Goal: Complete application form: Complete application form

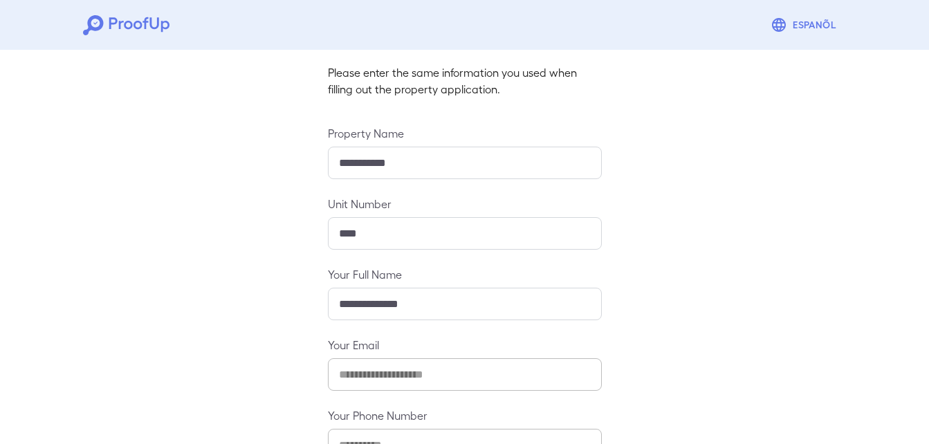
scroll to position [183, 0]
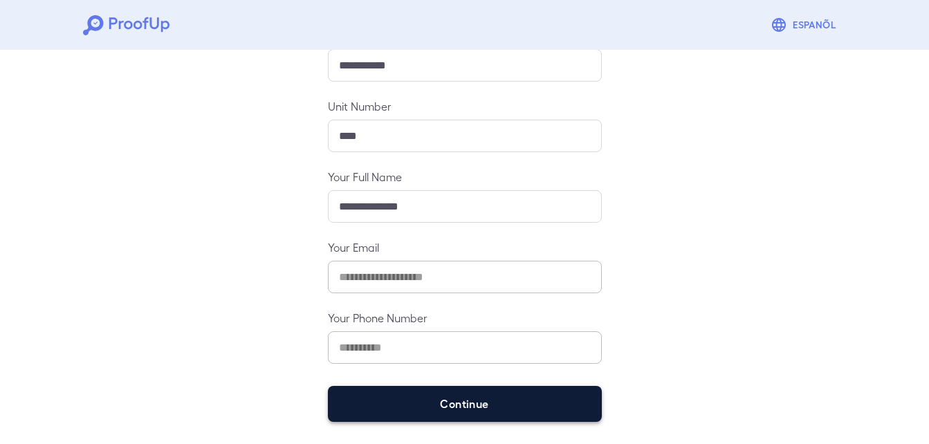
click at [494, 410] on button "Continue" at bounding box center [465, 404] width 274 height 36
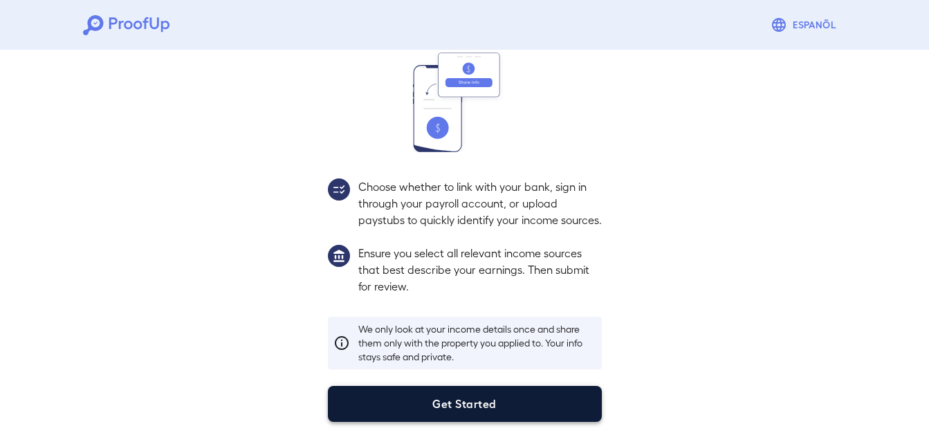
click at [470, 411] on button "Get Started" at bounding box center [465, 404] width 274 height 36
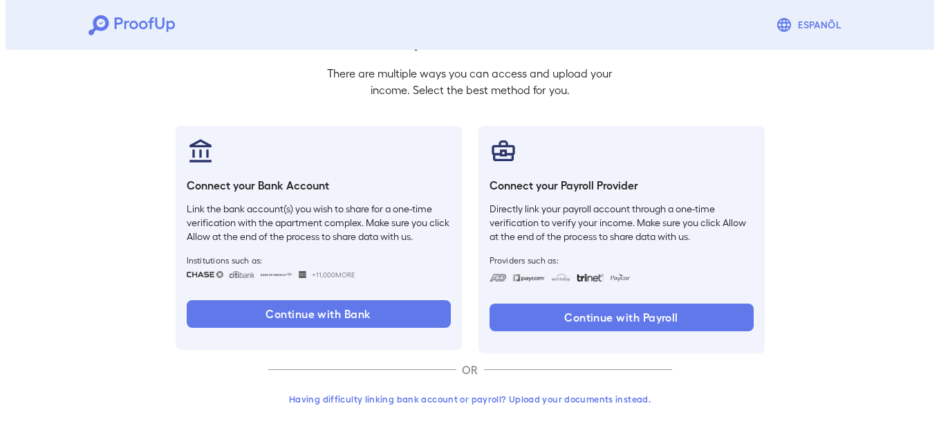
scroll to position [84, 0]
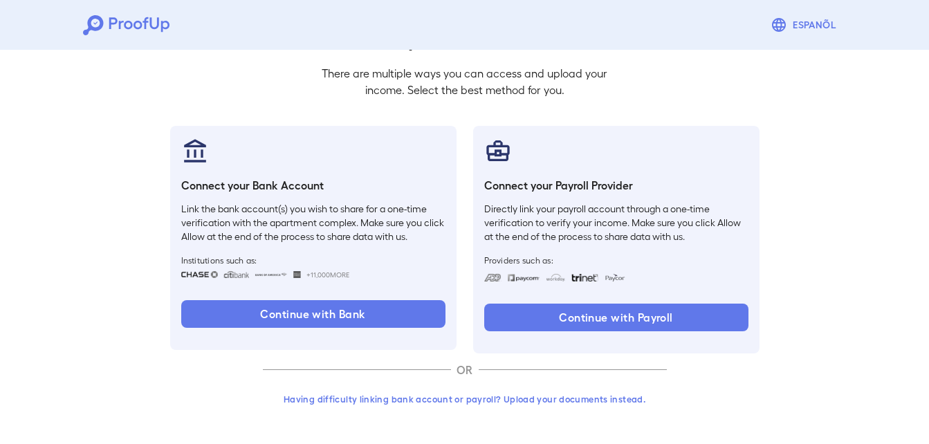
click at [370, 395] on button "Having difficulty linking bank account or payroll? Upload your documents instea…" at bounding box center [465, 399] width 404 height 25
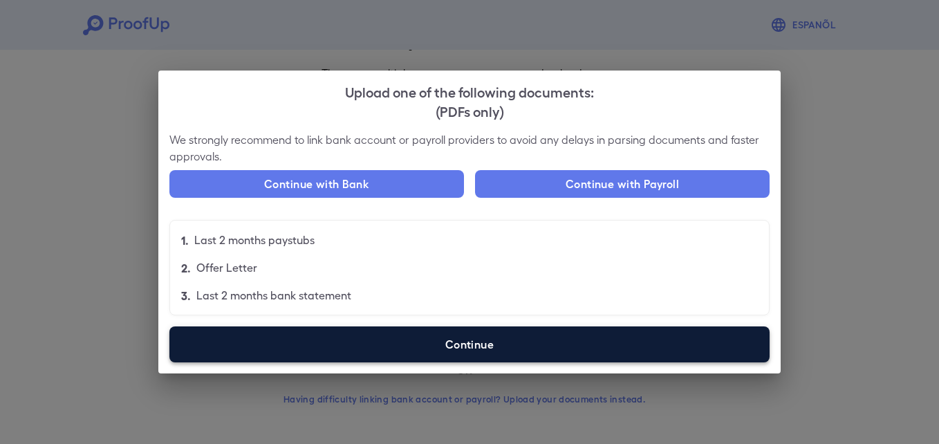
click at [368, 339] on label "Continue" at bounding box center [469, 344] width 600 height 36
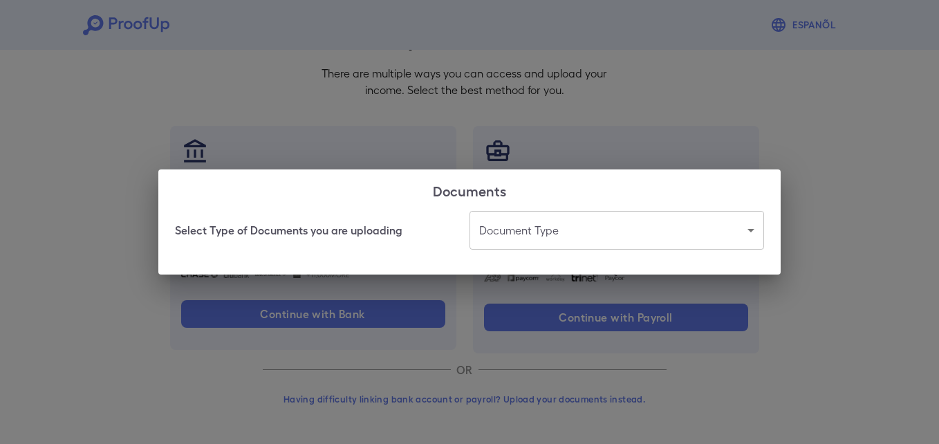
click at [537, 218] on body "Espanõl Go back How Would You Like to Verify Your Income? There are multiple wa…" at bounding box center [469, 180] width 939 height 528
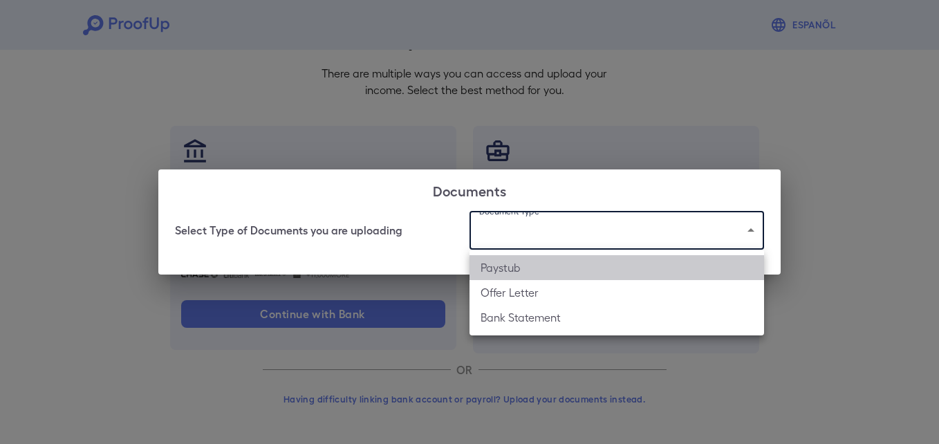
click at [549, 277] on li "Paystub" at bounding box center [616, 267] width 295 height 25
type input "*******"
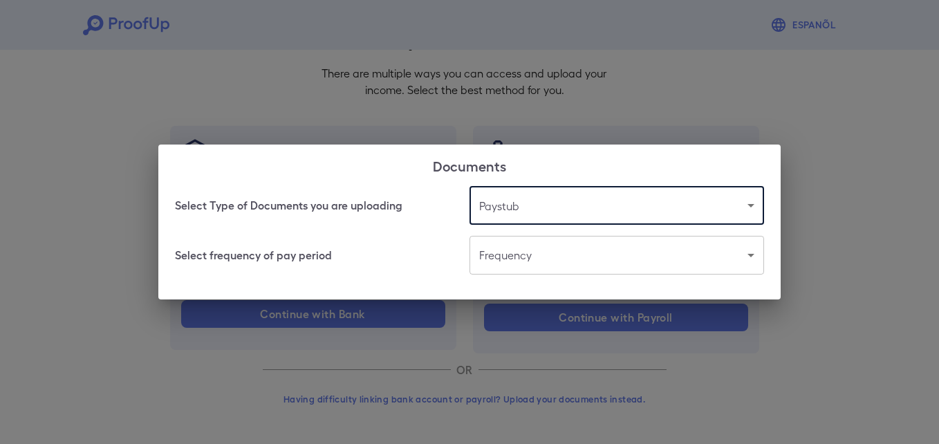
click at [546, 254] on body "Espanõl Go back How Would You Like to Verify Your Income? There are multiple wa…" at bounding box center [469, 180] width 939 height 528
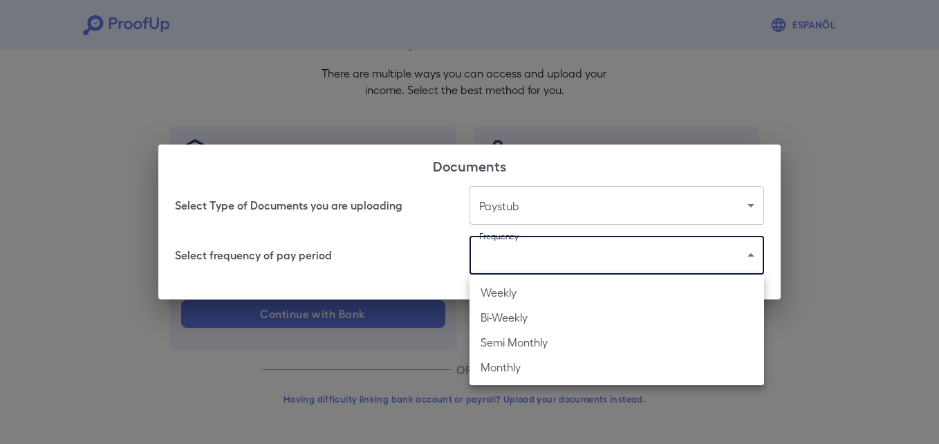
click at [564, 298] on li "Weekly" at bounding box center [616, 292] width 295 height 25
type input "******"
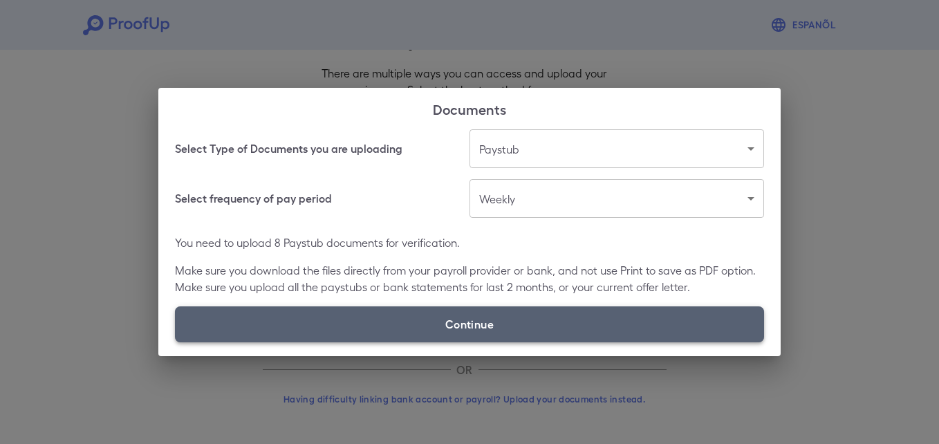
click at [463, 322] on label "Continue" at bounding box center [469, 324] width 589 height 36
click at [176, 342] on input "Continue" at bounding box center [175, 342] width 1 height 1
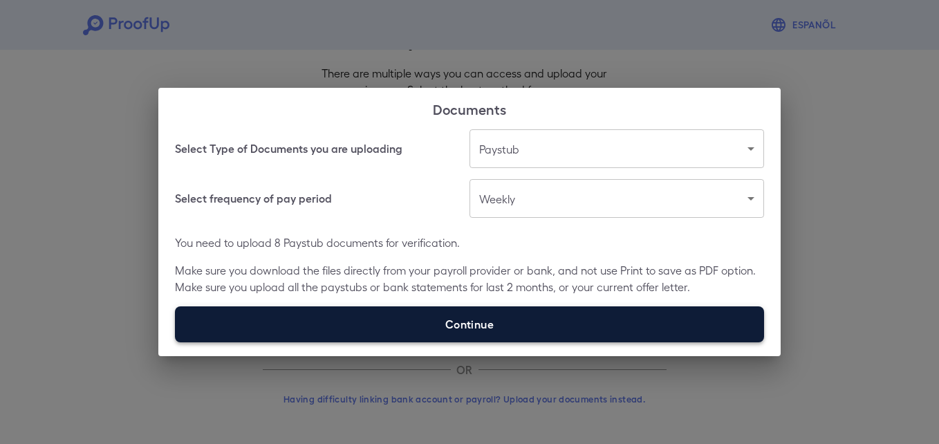
type input "**********"
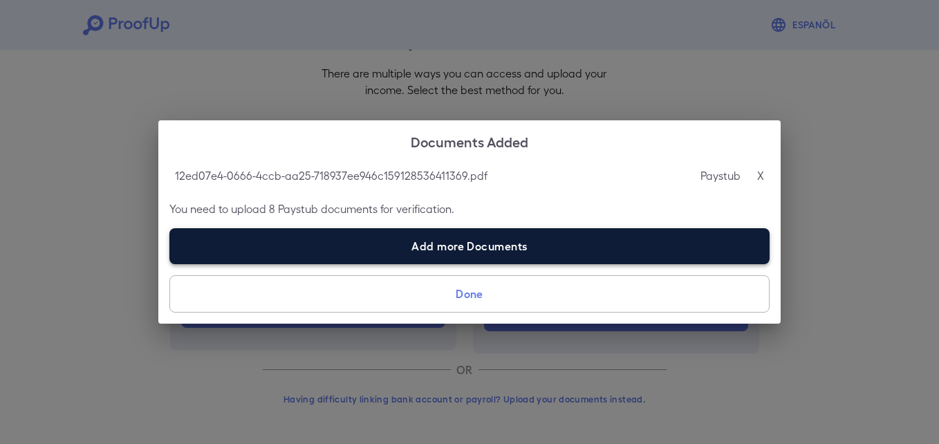
click at [279, 239] on label "Add more Documents" at bounding box center [469, 246] width 600 height 36
click at [170, 263] on input "Add more Documents" at bounding box center [169, 263] width 1 height 1
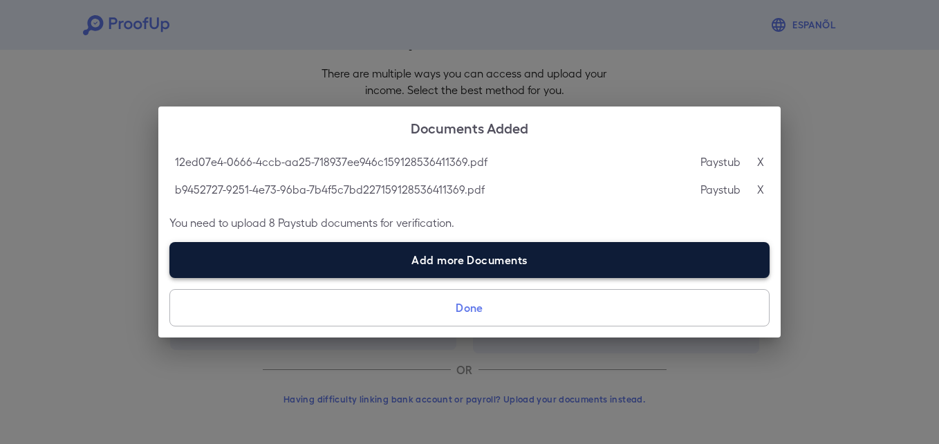
click at [333, 270] on label "Add more Documents" at bounding box center [469, 260] width 600 height 36
click at [170, 277] on input "Add more Documents" at bounding box center [169, 277] width 1 height 1
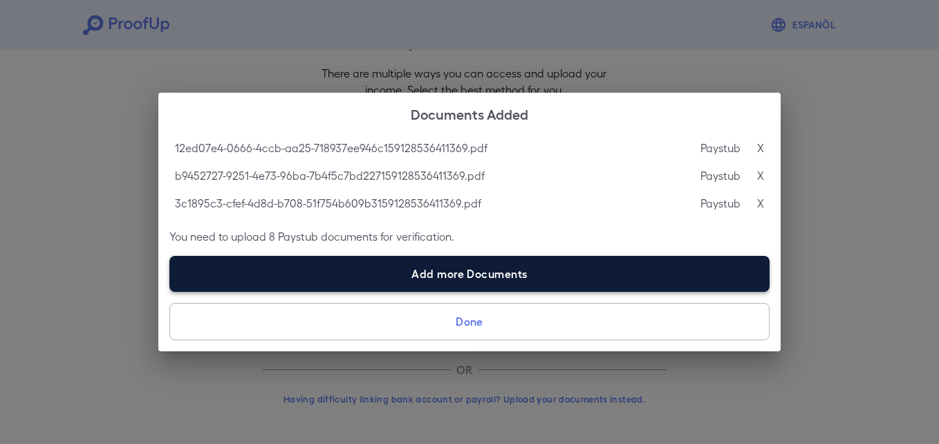
click at [339, 283] on label "Add more Documents" at bounding box center [469, 274] width 600 height 36
click at [170, 291] on input "Add more Documents" at bounding box center [169, 291] width 1 height 1
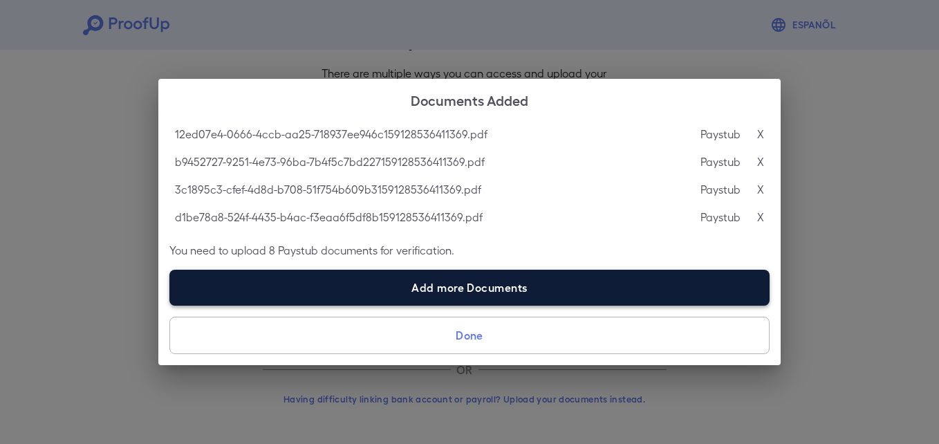
click at [259, 289] on label "Add more Documents" at bounding box center [469, 288] width 600 height 36
click at [170, 305] on input "Add more Documents" at bounding box center [169, 305] width 1 height 1
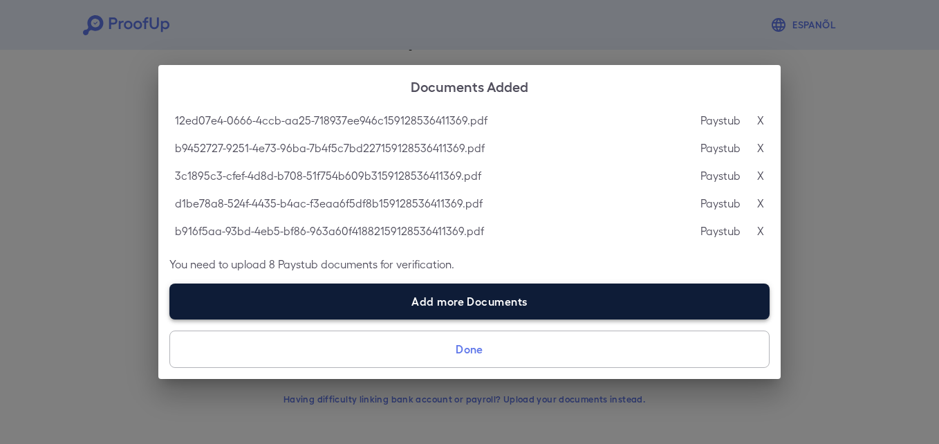
click at [270, 303] on label "Add more Documents" at bounding box center [469, 301] width 600 height 36
click at [170, 319] on input "Add more Documents" at bounding box center [169, 319] width 1 height 1
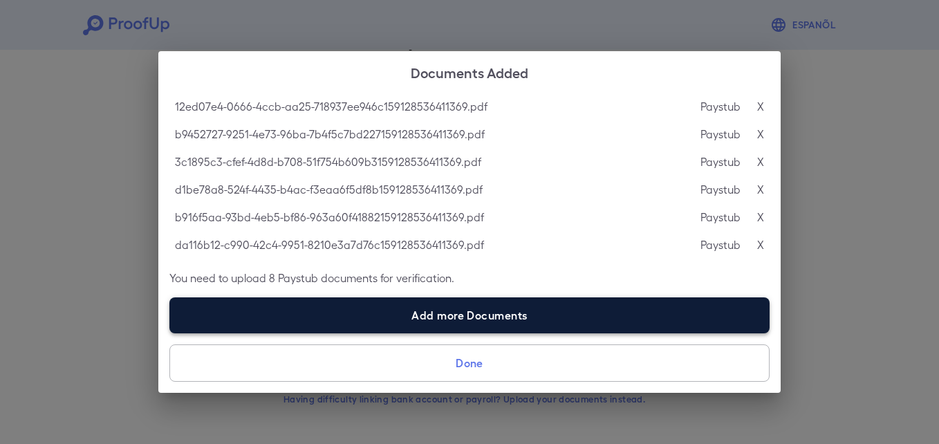
click at [313, 313] on label "Add more Documents" at bounding box center [469, 315] width 600 height 36
click at [170, 333] on input "Add more Documents" at bounding box center [169, 333] width 1 height 1
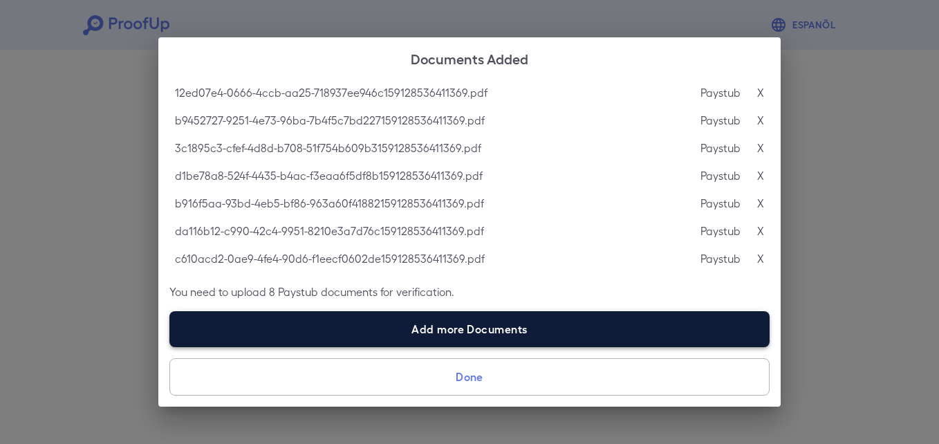
click at [301, 331] on label "Add more Documents" at bounding box center [469, 329] width 600 height 36
click at [170, 346] on input "Add more Documents" at bounding box center [169, 346] width 1 height 1
type input "**********"
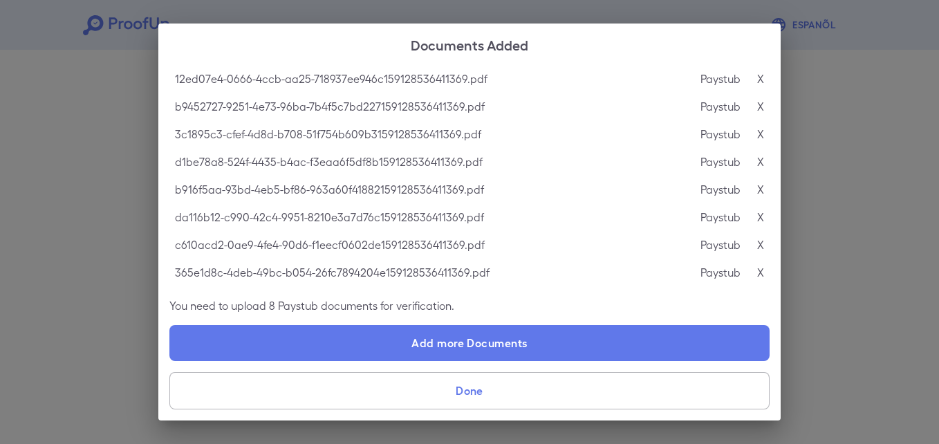
click at [413, 398] on button "Done" at bounding box center [469, 390] width 600 height 37
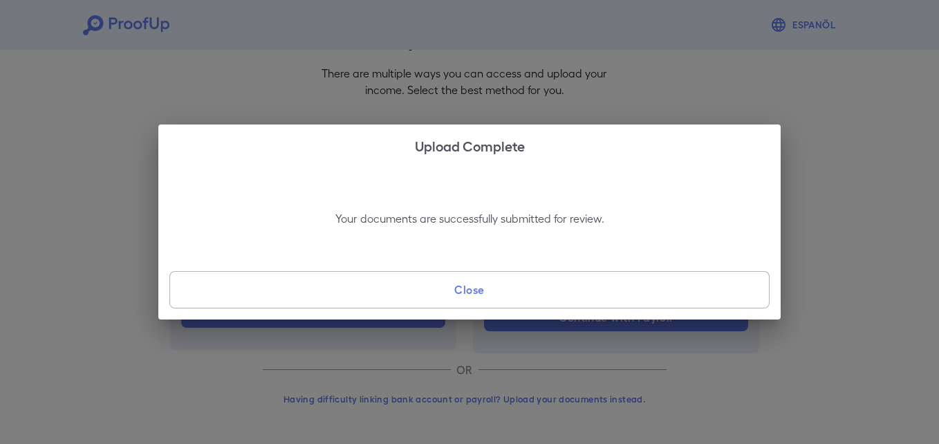
click at [375, 285] on button "Close" at bounding box center [469, 289] width 600 height 37
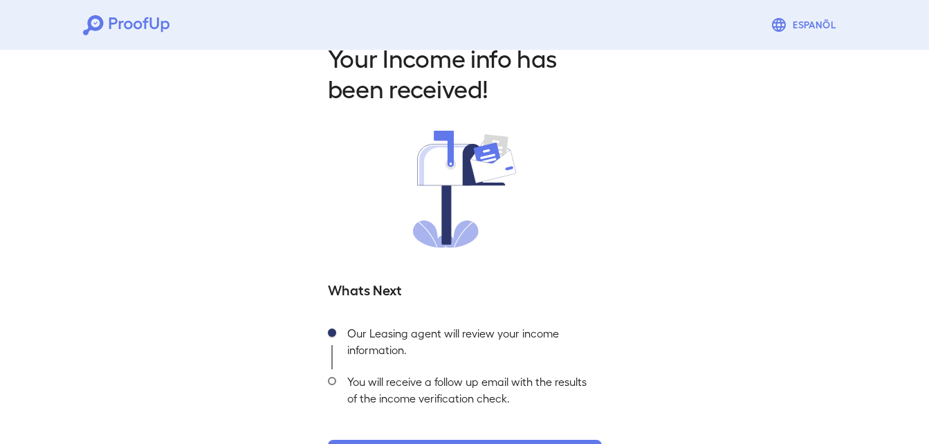
scroll to position [86, 0]
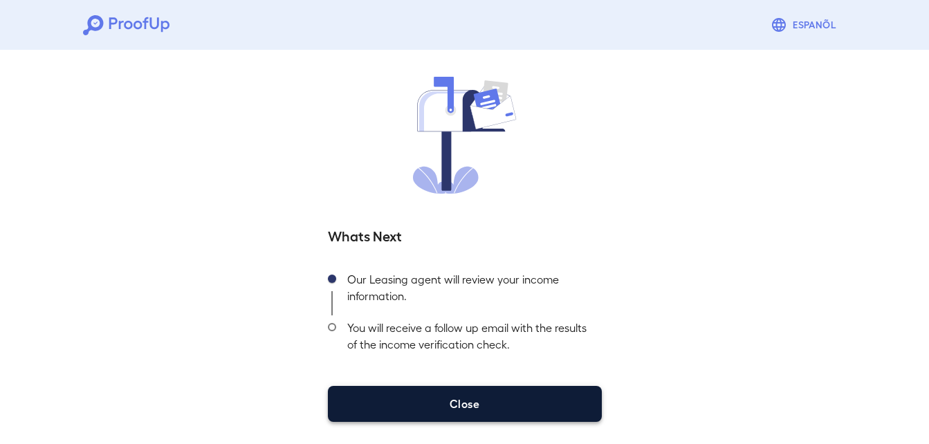
click at [459, 404] on button "Close" at bounding box center [465, 404] width 274 height 36
